Goal: Information Seeking & Learning: Find specific page/section

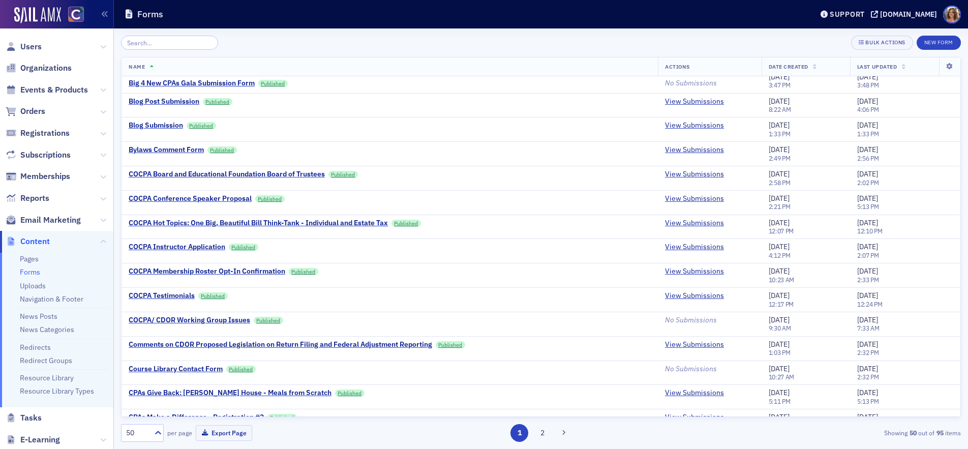
scroll to position [398, 0]
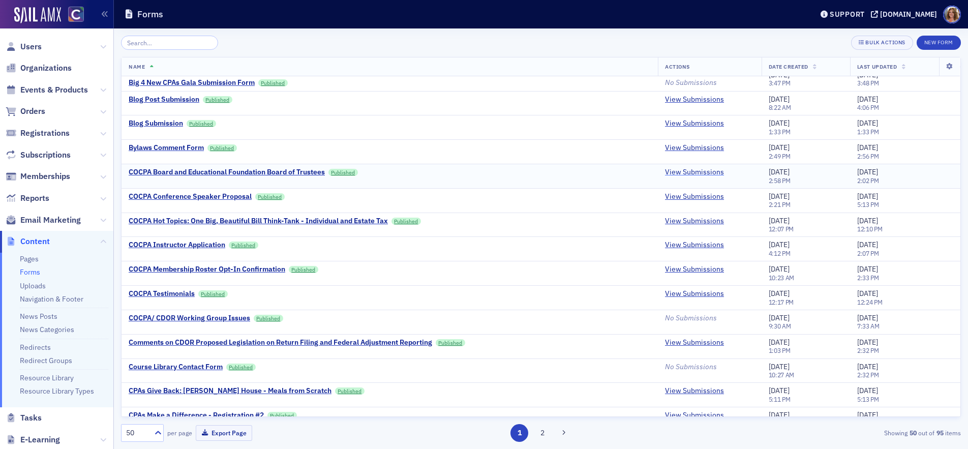
click at [682, 172] on link "View Submissions" at bounding box center [694, 172] width 59 height 9
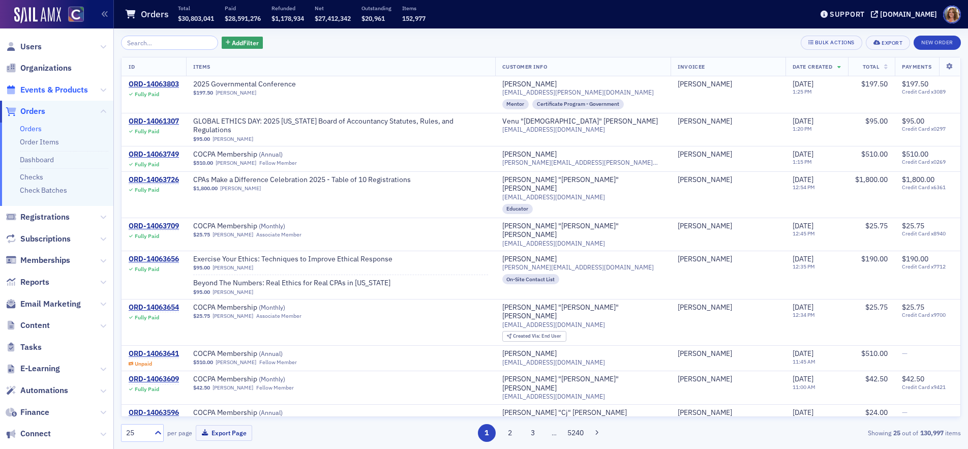
click at [68, 88] on span "Events & Products" at bounding box center [54, 89] width 68 height 11
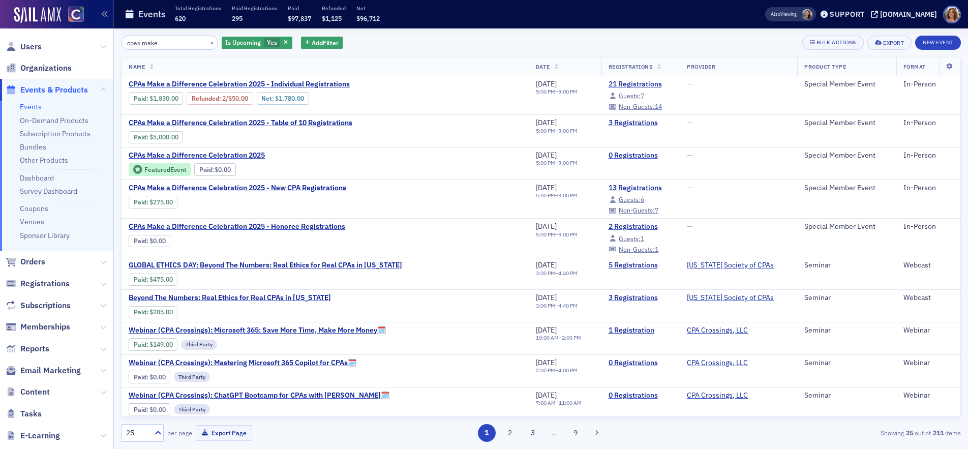
type input "cpas make"
